Goal: Task Accomplishment & Management: Use online tool/utility

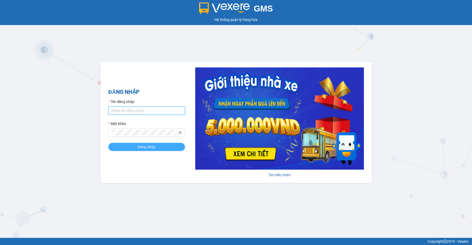
type input "ngan.duykhang"
click at [145, 149] on span "Đăng nhập" at bounding box center [147, 147] width 18 height 6
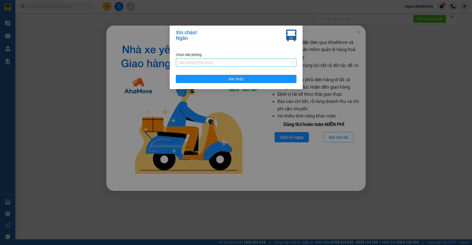
click at [196, 62] on span "Văn phòng Phố Vọng" at bounding box center [236, 63] width 114 height 8
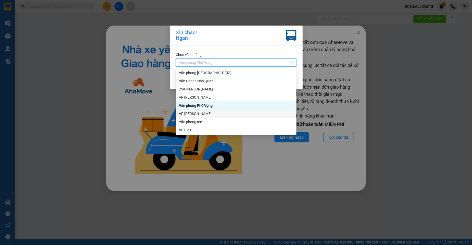
click at [197, 114] on div "VP [PERSON_NAME]" at bounding box center [236, 114] width 114 height 6
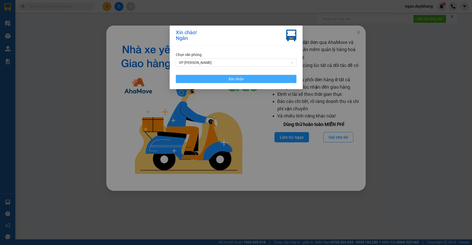
click at [211, 77] on button "Xác nhận" at bounding box center [236, 79] width 121 height 8
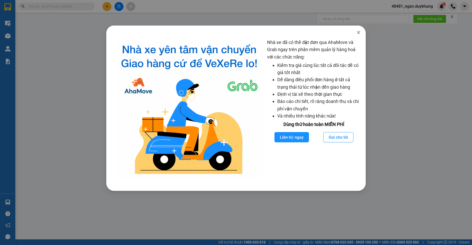
drag, startPoint x: 358, startPoint y: 33, endPoint x: 341, endPoint y: 29, distance: 17.7
click at [324, 33] on icon "close" at bounding box center [358, 32] width 4 height 4
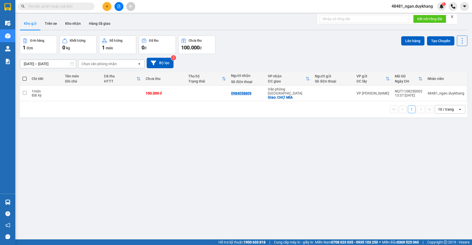
click at [108, 9] on button at bounding box center [106, 6] width 9 height 9
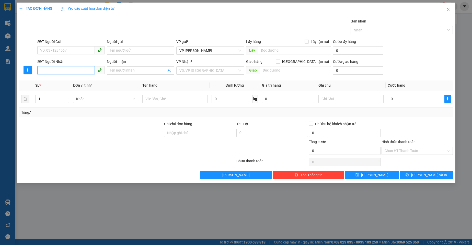
click at [56, 70] on input "SĐT Người Nhận" at bounding box center [65, 70] width 57 height 8
type input "0979910755"
click at [79, 51] on input "SĐT Người Gửi" at bounding box center [65, 50] width 57 height 8
type input "0373995503"
drag, startPoint x: 62, startPoint y: 70, endPoint x: 28, endPoint y: 73, distance: 34.3
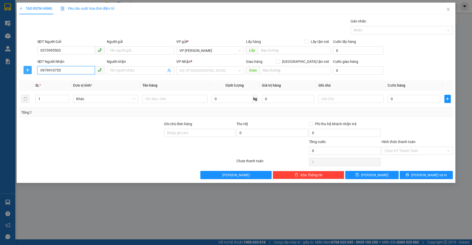
click at [28, 72] on div "SĐT Người Nhận 0979910755 0979910755 Người nhận Tên người nhận VP Nhận * VD: VP…" at bounding box center [236, 68] width 435 height 18
drag, startPoint x: 187, startPoint y: 81, endPoint x: 192, endPoint y: 70, distance: 12.1
click at [187, 79] on div "Transit Pickup Surcharge Ids Transit Deliver Surcharge Ids Transit Deliver Surc…" at bounding box center [236, 98] width 434 height 161
drag, startPoint x: 192, startPoint y: 70, endPoint x: 198, endPoint y: 73, distance: 6.7
click at [193, 70] on input "search" at bounding box center [208, 71] width 58 height 8
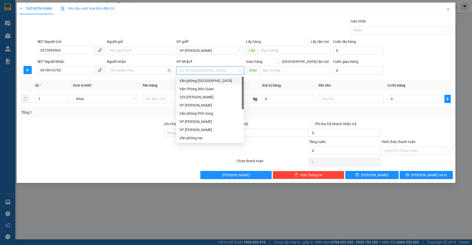
drag, startPoint x: 200, startPoint y: 81, endPoint x: 243, endPoint y: 84, distance: 42.5
click at [201, 81] on div "Văn phòng Ninh Bình" at bounding box center [209, 81] width 61 height 6
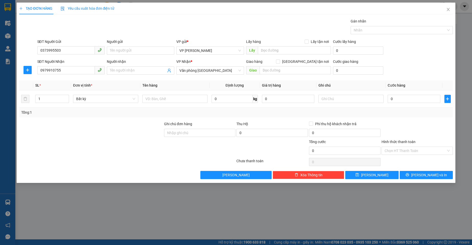
click at [263, 79] on div "Transit Pickup Surcharge Ids Transit Deliver Surcharge Ids Transit Deliver Surc…" at bounding box center [236, 98] width 434 height 161
click at [324, 100] on input "0" at bounding box center [413, 99] width 53 height 8
type input "3"
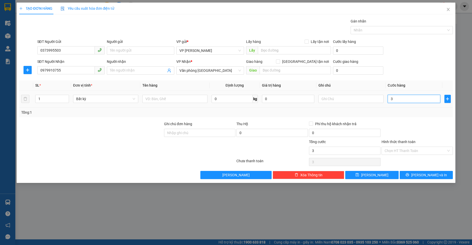
type input "30"
type input "30.000"
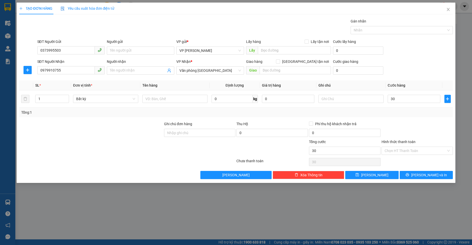
type input "30.000"
click at [324, 121] on div at bounding box center [417, 130] width 73 height 18
click at [324, 170] on div "Transit Pickup Surcharge Ids Transit Deliver Surcharge Ids Transit Deliver Surc…" at bounding box center [236, 98] width 434 height 161
click at [324, 175] on span "Lưu và In" at bounding box center [429, 175] width 36 height 6
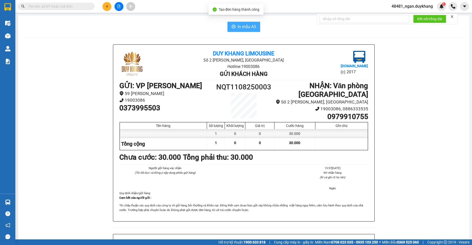
click at [238, 28] on span "In mẫu A5" at bounding box center [247, 26] width 18 height 6
click at [324, 17] on icon "close" at bounding box center [452, 17] width 4 height 4
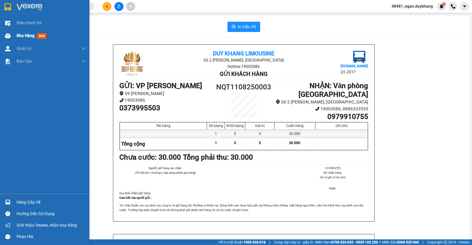
click at [13, 35] on div "Kho hàng mới" at bounding box center [44, 35] width 89 height 13
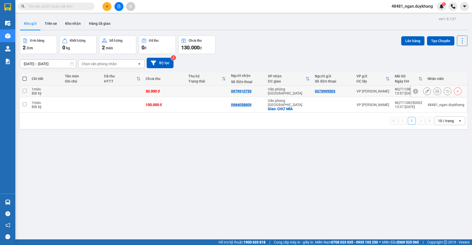
click at [195, 94] on td at bounding box center [207, 91] width 43 height 11
checkbox input "true"
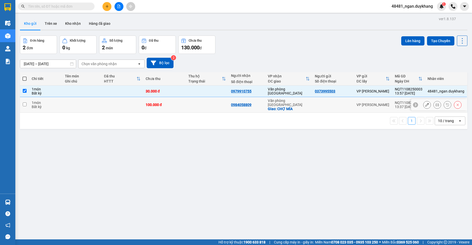
drag, startPoint x: 193, startPoint y: 102, endPoint x: 272, endPoint y: 82, distance: 81.5
click at [193, 102] on td at bounding box center [207, 105] width 43 height 16
checkbox input "true"
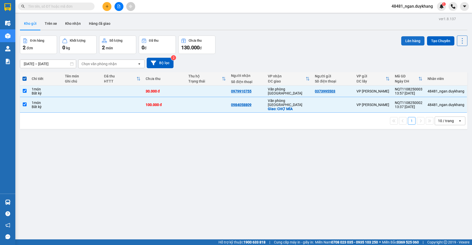
click at [324, 40] on button "Lên hàng" at bounding box center [412, 40] width 23 height 9
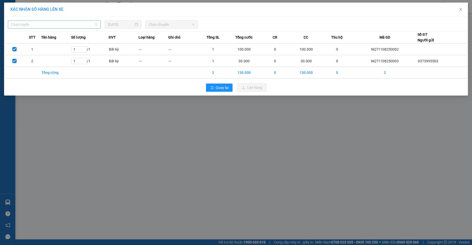
click at [63, 23] on span "Chọn tuyến" at bounding box center [54, 25] width 87 height 8
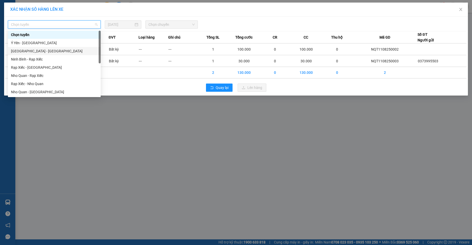
scroll to position [25, 0]
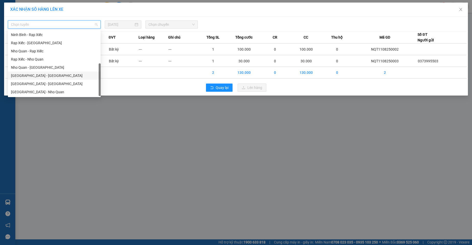
drag, startPoint x: 40, startPoint y: 78, endPoint x: 70, endPoint y: 60, distance: 35.1
click at [40, 77] on div "Hà Nội - Ninh Bình" at bounding box center [54, 76] width 87 height 6
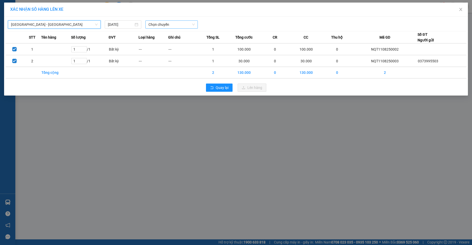
click at [150, 25] on span "Chọn chuyến" at bounding box center [171, 25] width 46 height 8
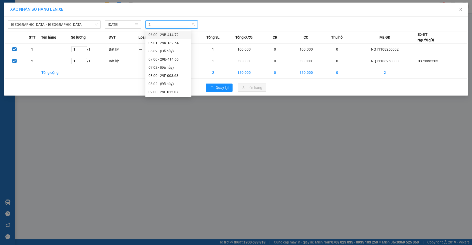
type input "22"
click at [173, 42] on div "15:00 - 29B-414.22" at bounding box center [168, 43] width 40 height 6
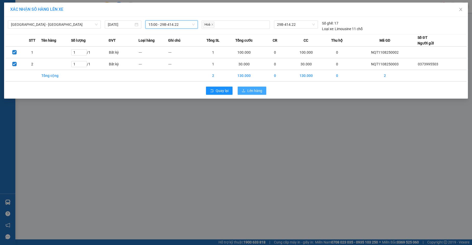
click at [249, 89] on span "Lên hàng" at bounding box center [254, 91] width 15 height 6
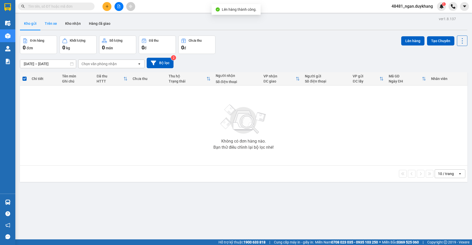
click at [56, 23] on button "Trên xe" at bounding box center [51, 23] width 20 height 12
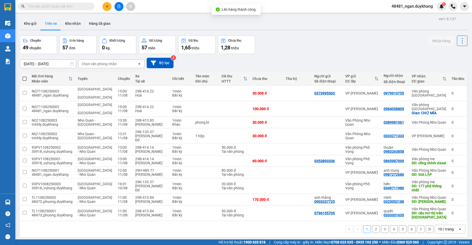
click at [298, 56] on div "09/08/2025 – 11/08/2025 Press the down arrow key to interact with the calendar …" at bounding box center [243, 63] width 447 height 18
